Goal: Task Accomplishment & Management: Use online tool/utility

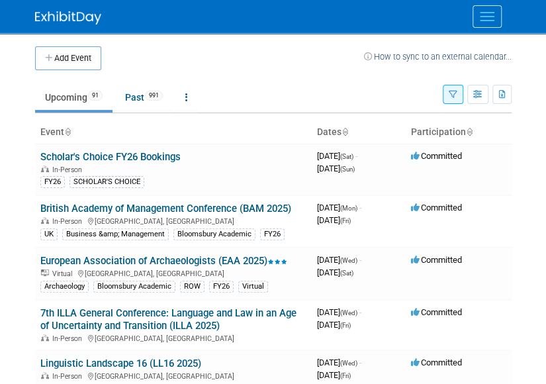
click at [183, 62] on td at bounding box center [232, 58] width 263 height 24
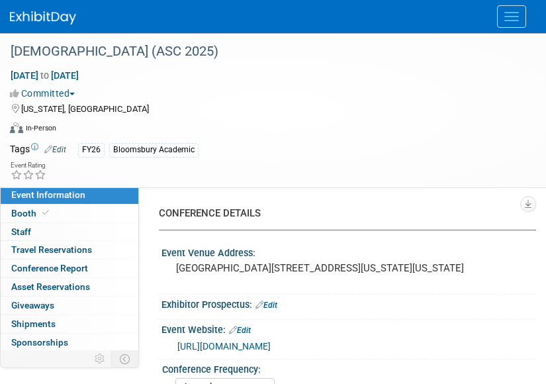
select select "Annual"
select select "Level 2"
select select "In-Person Booth"
select select "Criminology"
select select "Bloomsbury Academic"
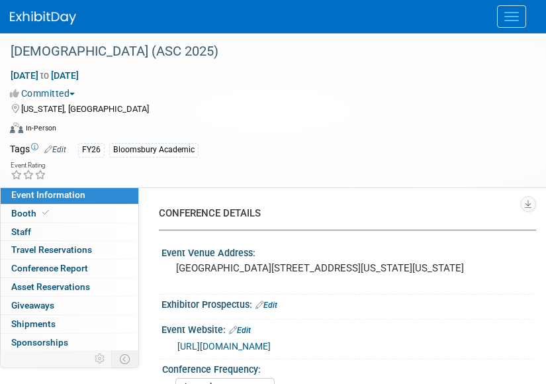
select select "[PERSON_NAME]"
select select "Erika Rollins"
select select "Networking/Commissioning"
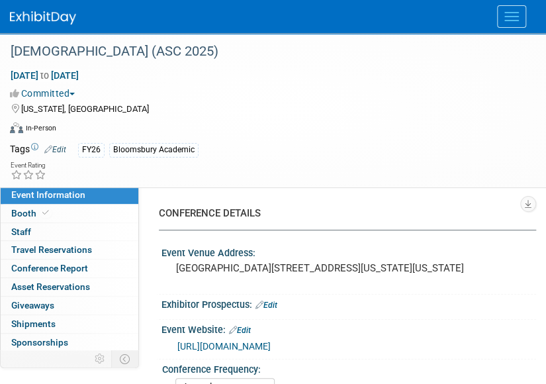
click at [527, 17] on div at bounding box center [273, 16] width 526 height 33
click at [514, 17] on span "Menu" at bounding box center [511, 16] width 15 height 1
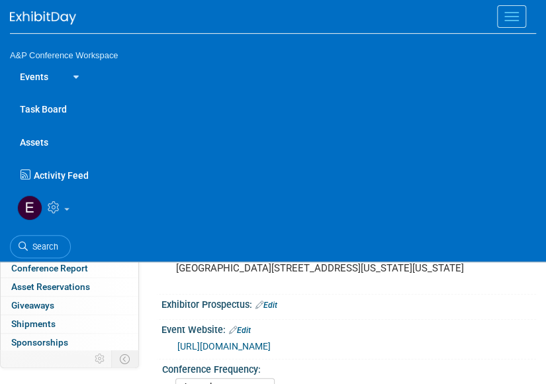
click at [30, 147] on link "Assets" at bounding box center [273, 141] width 526 height 33
